Goal: Check status: Check status

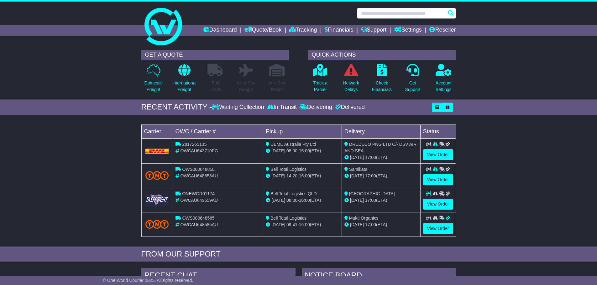
click at [403, 15] on input "text" at bounding box center [406, 13] width 99 height 11
paste input "**********"
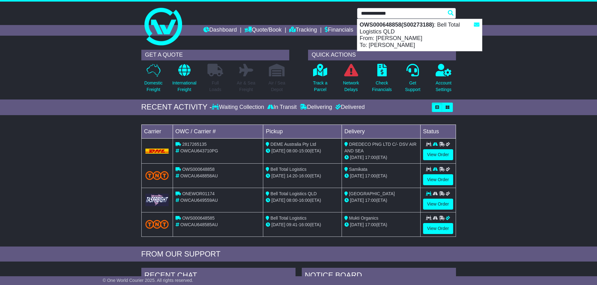
click at [400, 27] on strong "OWS000648858(S00273188)" at bounding box center [397, 25] width 74 height 6
type input "**********"
